Goal: Navigation & Orientation: Find specific page/section

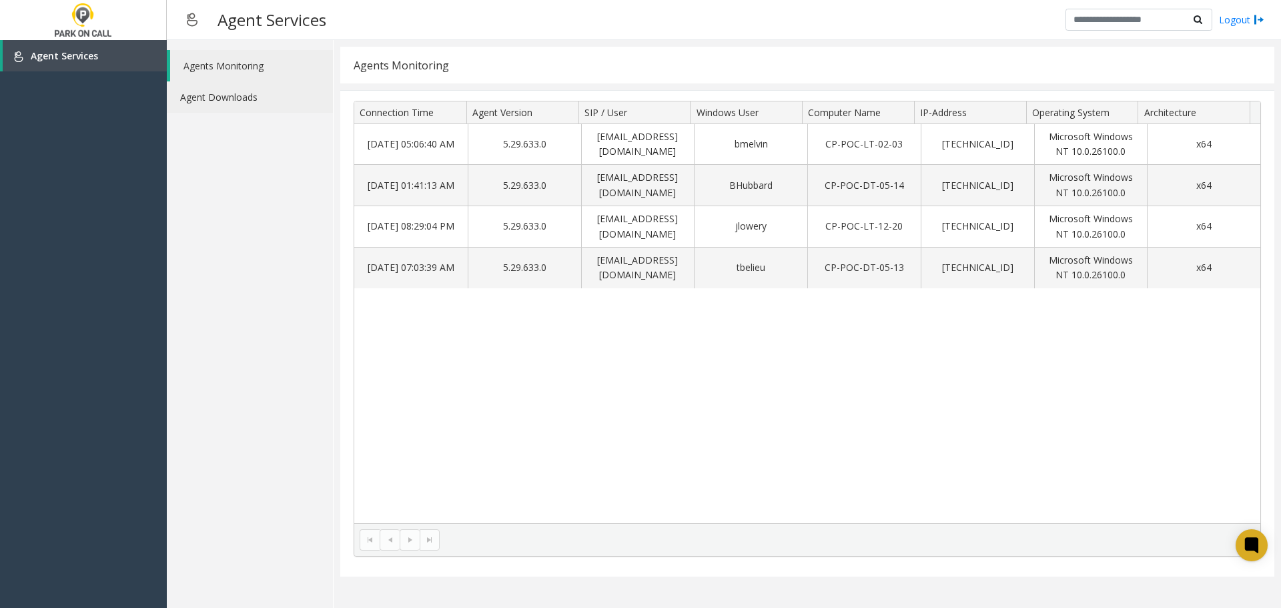
click at [212, 101] on link "Agent Downloads" at bounding box center [250, 96] width 166 height 31
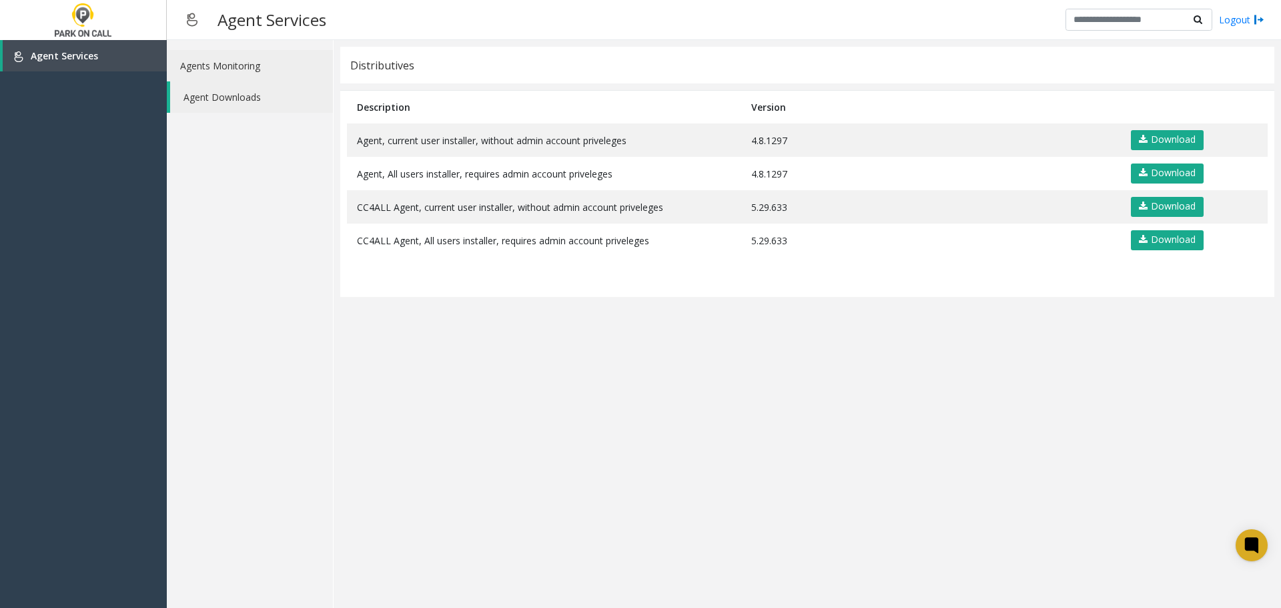
click at [225, 66] on link "Agents Monitoring" at bounding box center [250, 65] width 166 height 31
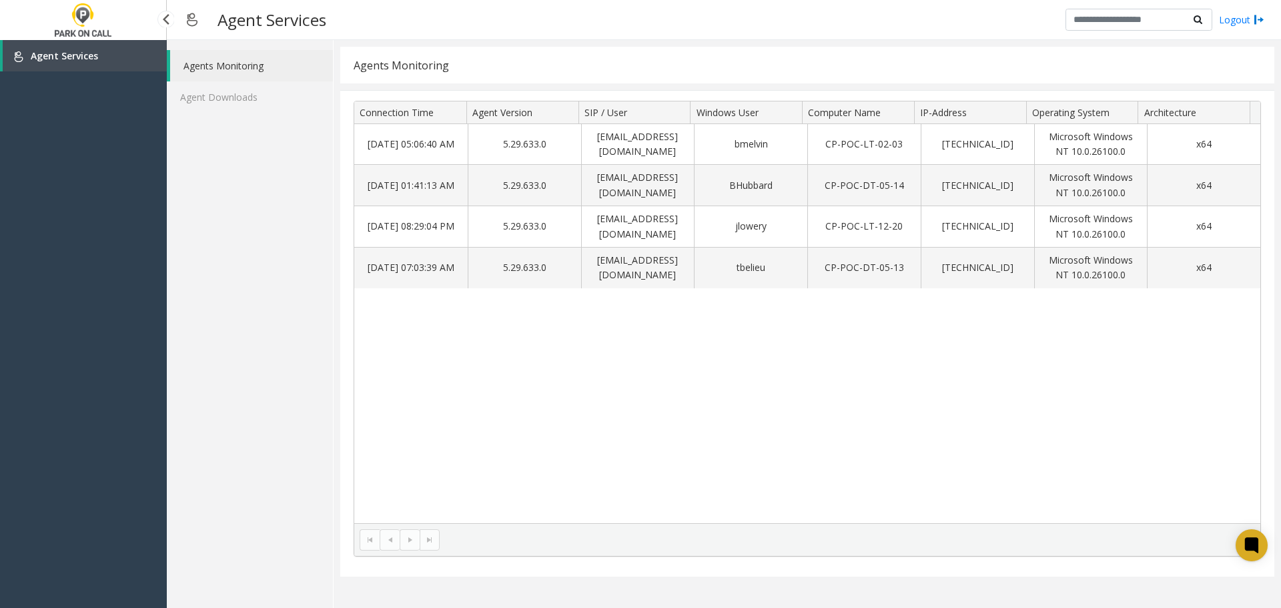
click at [67, 55] on span "Agent Services" at bounding box center [64, 55] width 67 height 13
